Goal: Communication & Community: Answer question/provide support

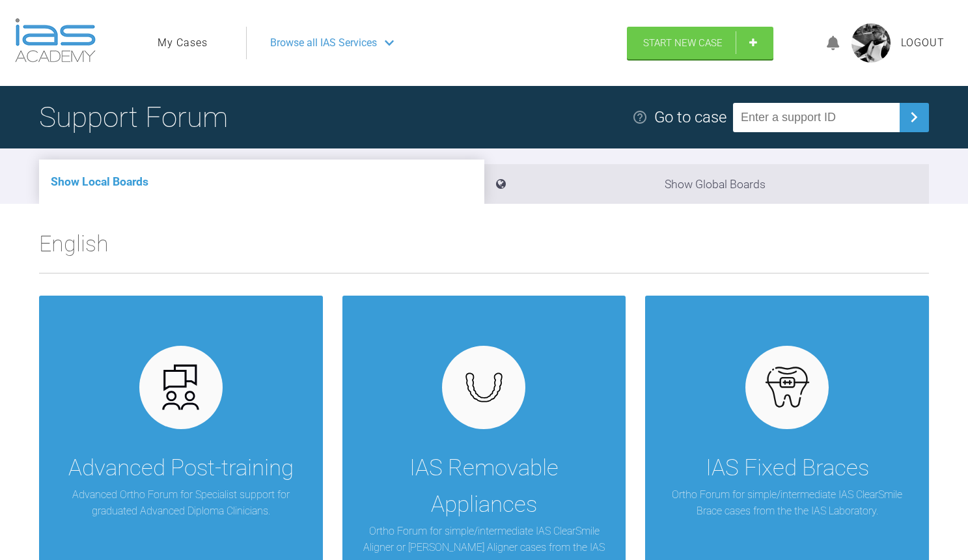
click at [192, 42] on link "My Cases" at bounding box center [183, 43] width 50 height 17
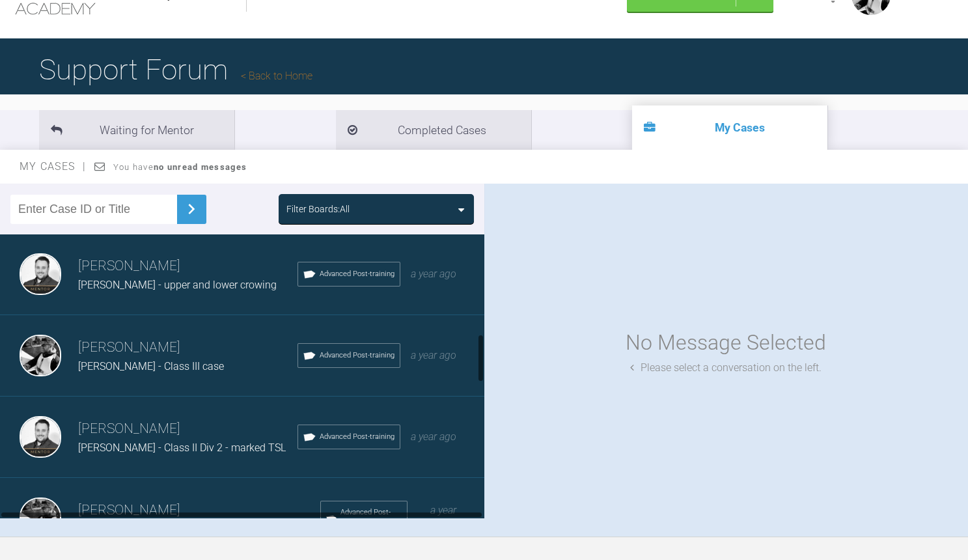
scroll to position [574, 0]
click at [223, 421] on h3 "[PERSON_NAME]" at bounding box center [187, 431] width 219 height 22
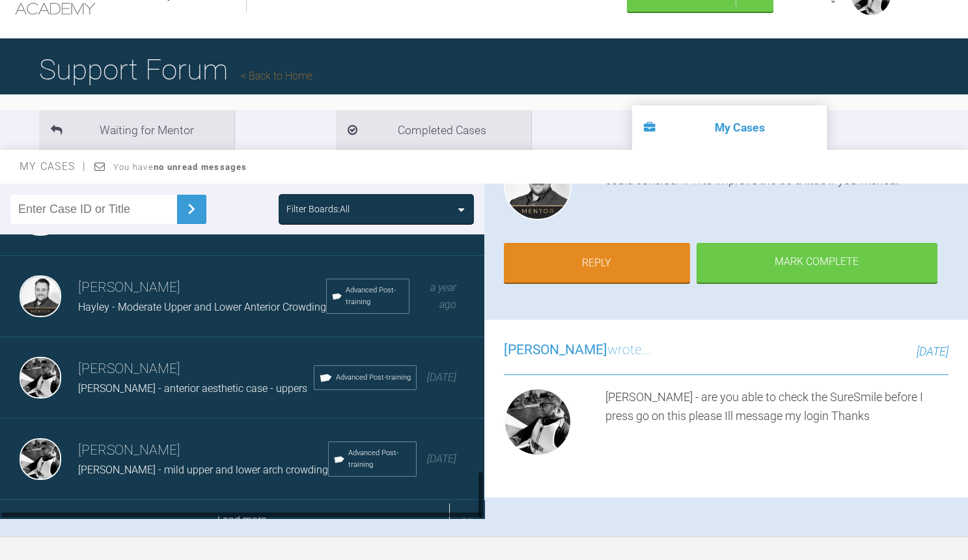
scroll to position [1375, 0]
click at [250, 501] on div "Load more" at bounding box center [242, 521] width 484 height 40
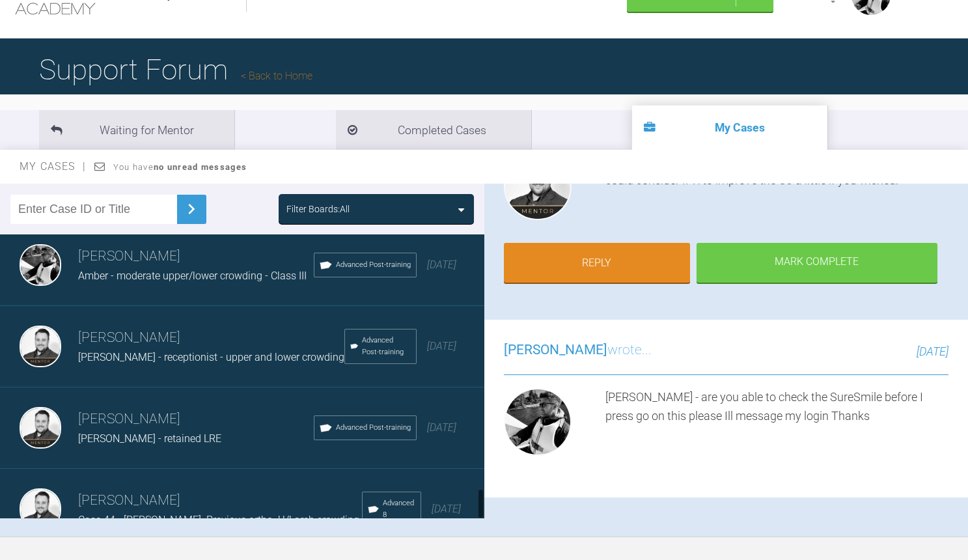
click at [243, 306] on div "[PERSON_NAME] [PERSON_NAME] - receptionist - upper and lower crowding Advanced …" at bounding box center [242, 346] width 484 height 81
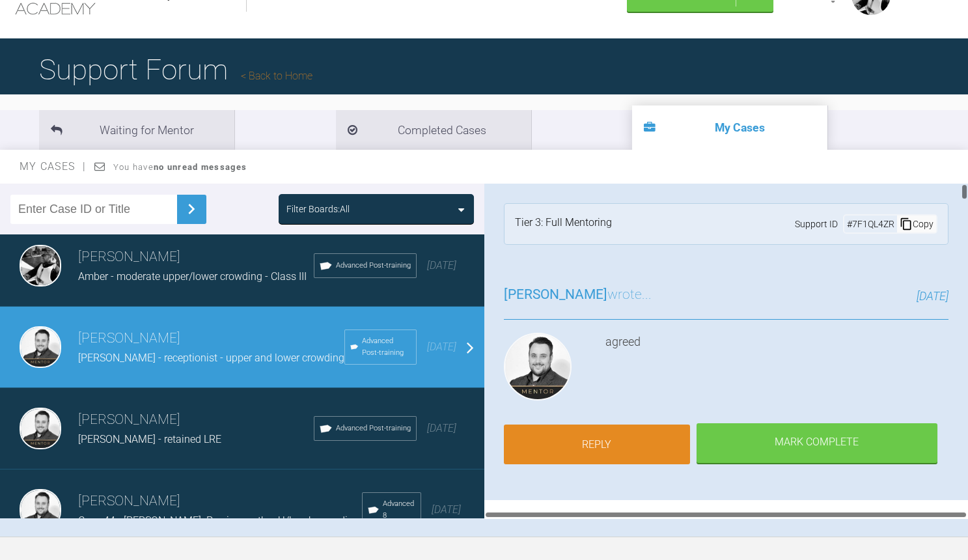
scroll to position [0, 0]
click at [633, 425] on link "Reply" at bounding box center [597, 445] width 186 height 40
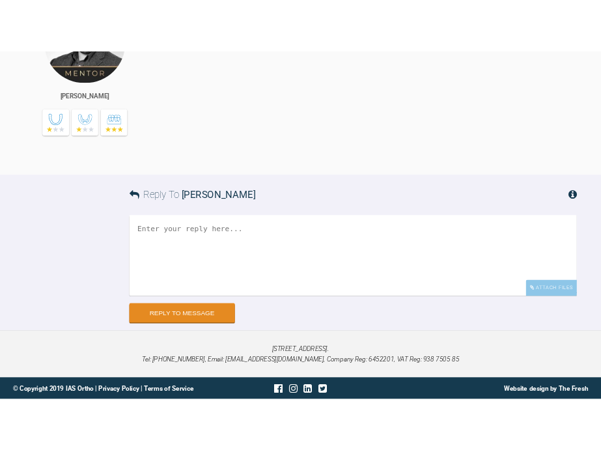
scroll to position [18376, 0]
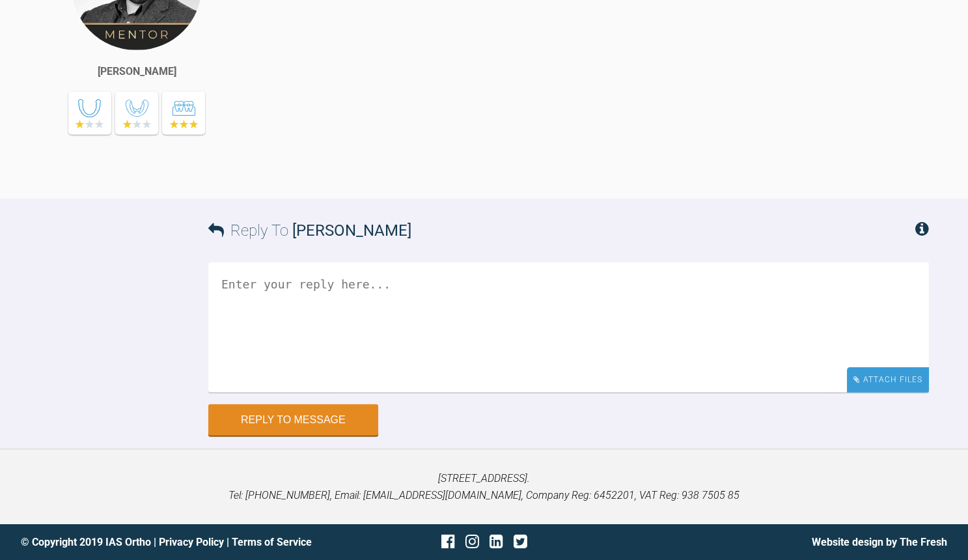
click at [869, 383] on div "Attach Files" at bounding box center [888, 379] width 82 height 25
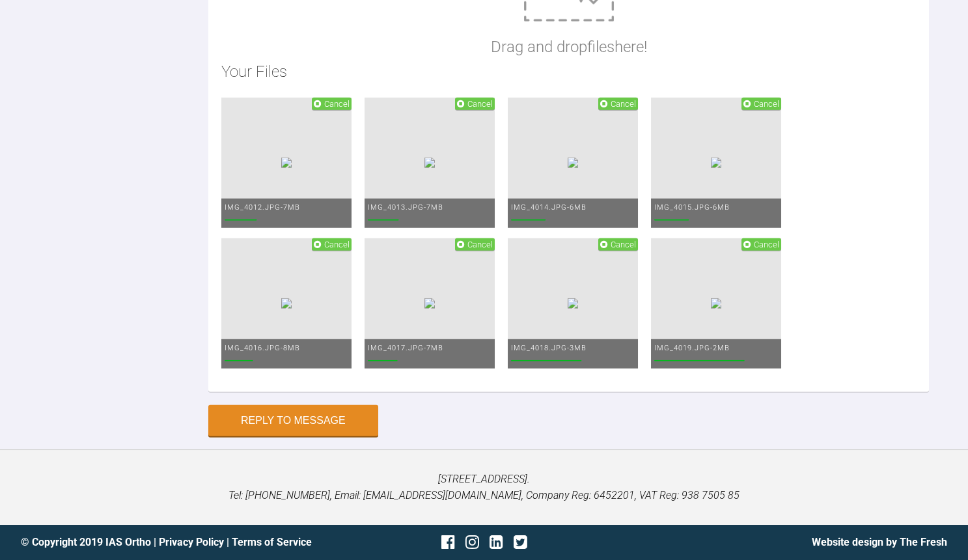
scroll to position [18601, 0]
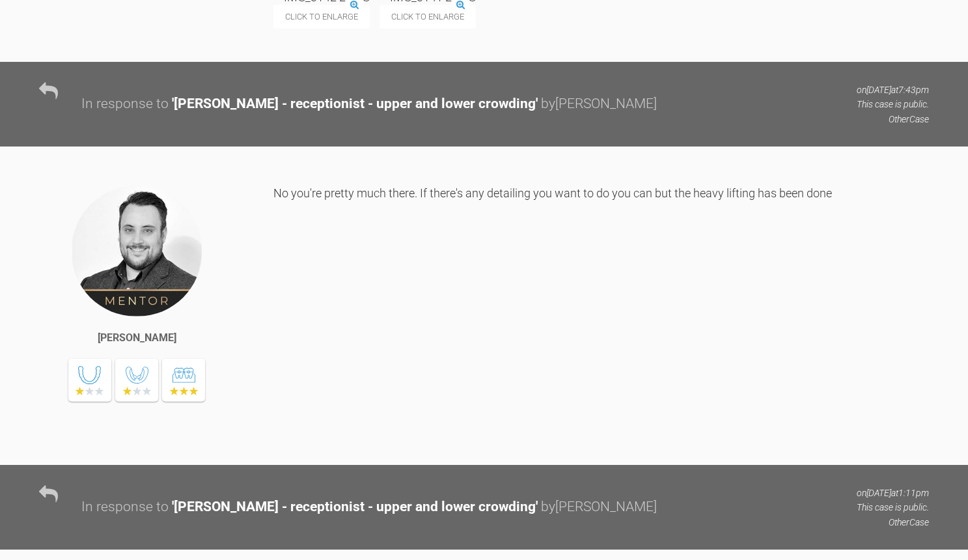
scroll to position [18985, 0]
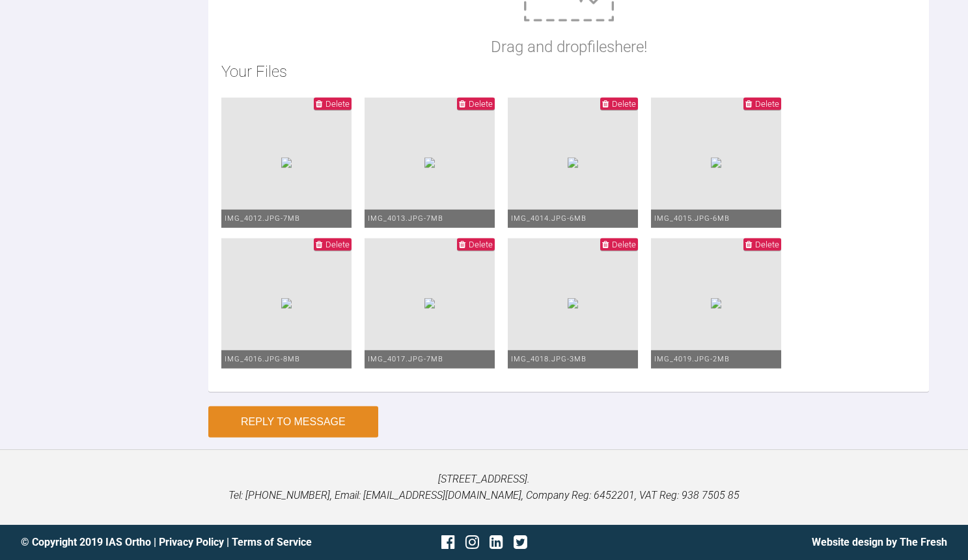
type textarea "[PERSON_NAME] - finished result Im happy and [PERSON_NAME] is Thanks for your h…"
click at [334, 421] on button "Reply to Message" at bounding box center [293, 421] width 170 height 31
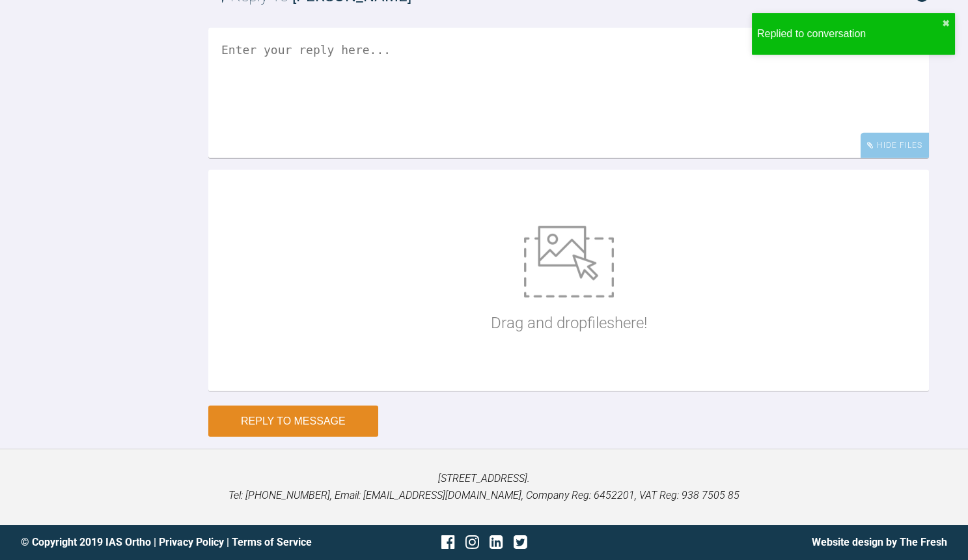
scroll to position [18777, 0]
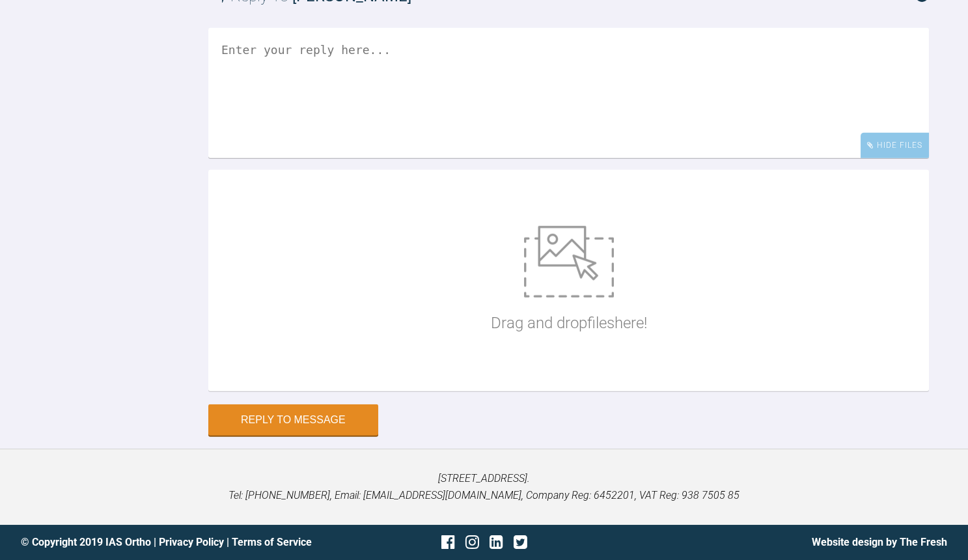
scroll to position [48, 0]
